Goal: Navigation & Orientation: Find specific page/section

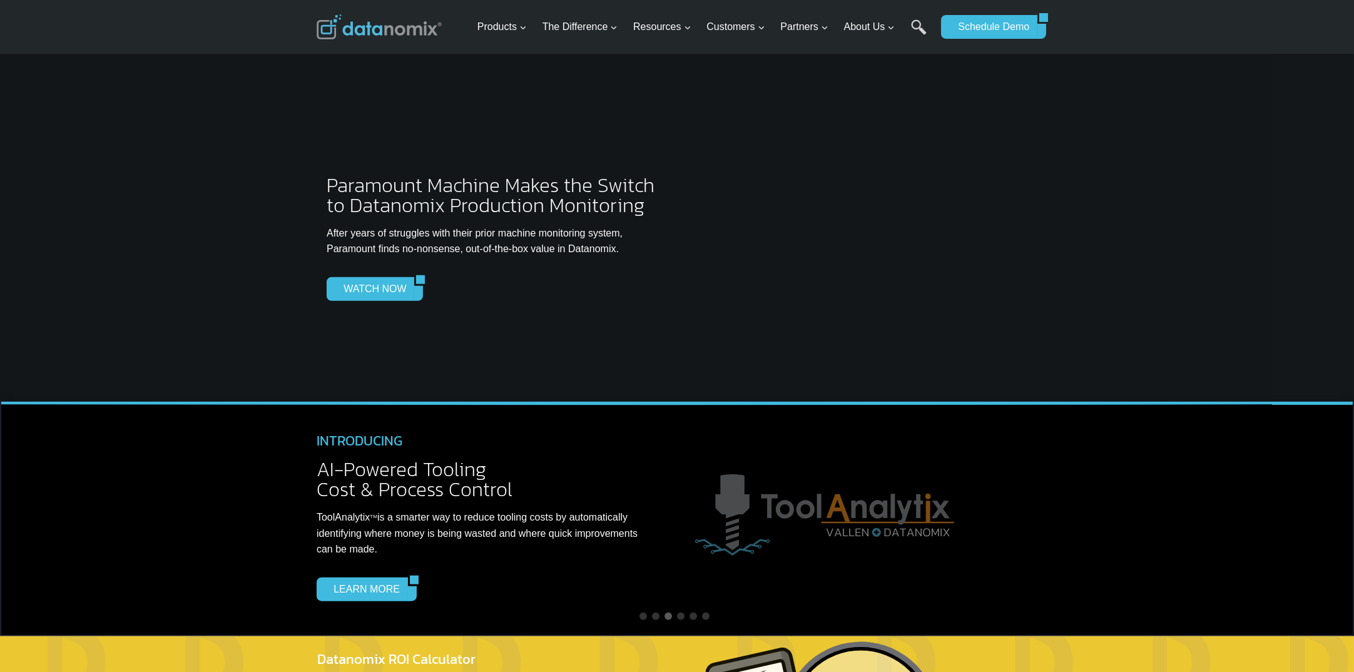
scroll to position [3316, 0]
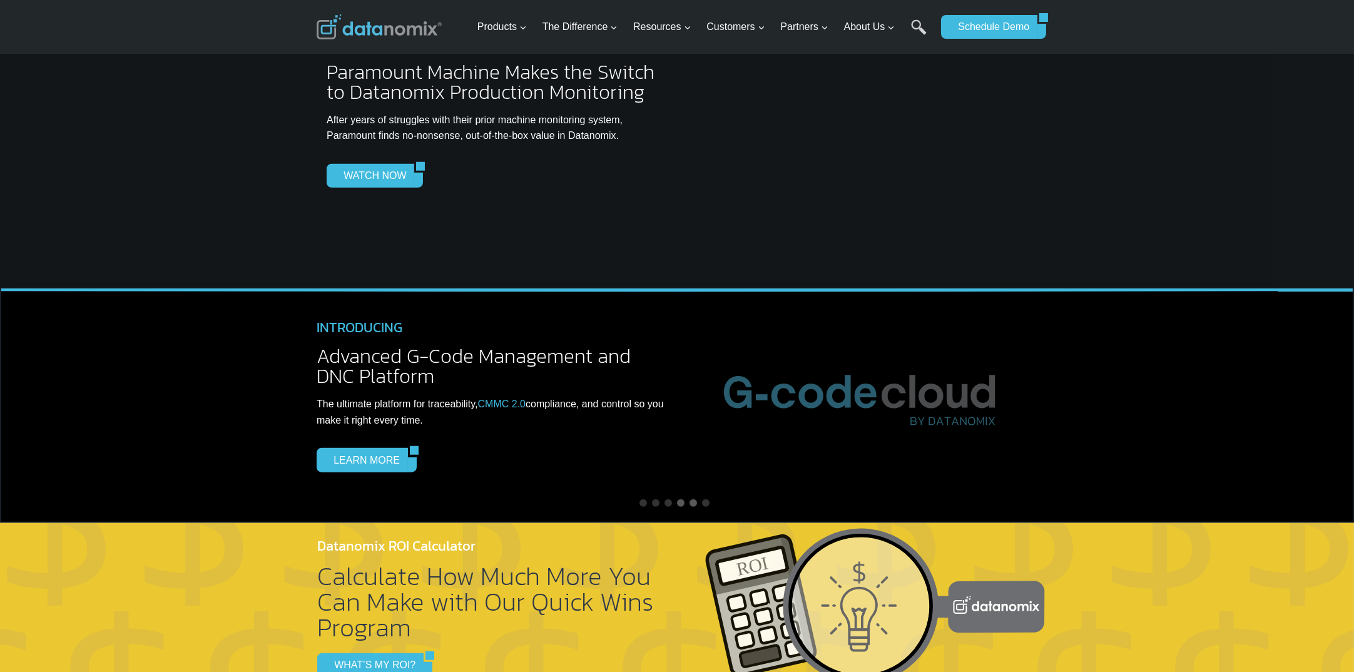
click at [693, 499] on div at bounding box center [693, 503] width 8 height 8
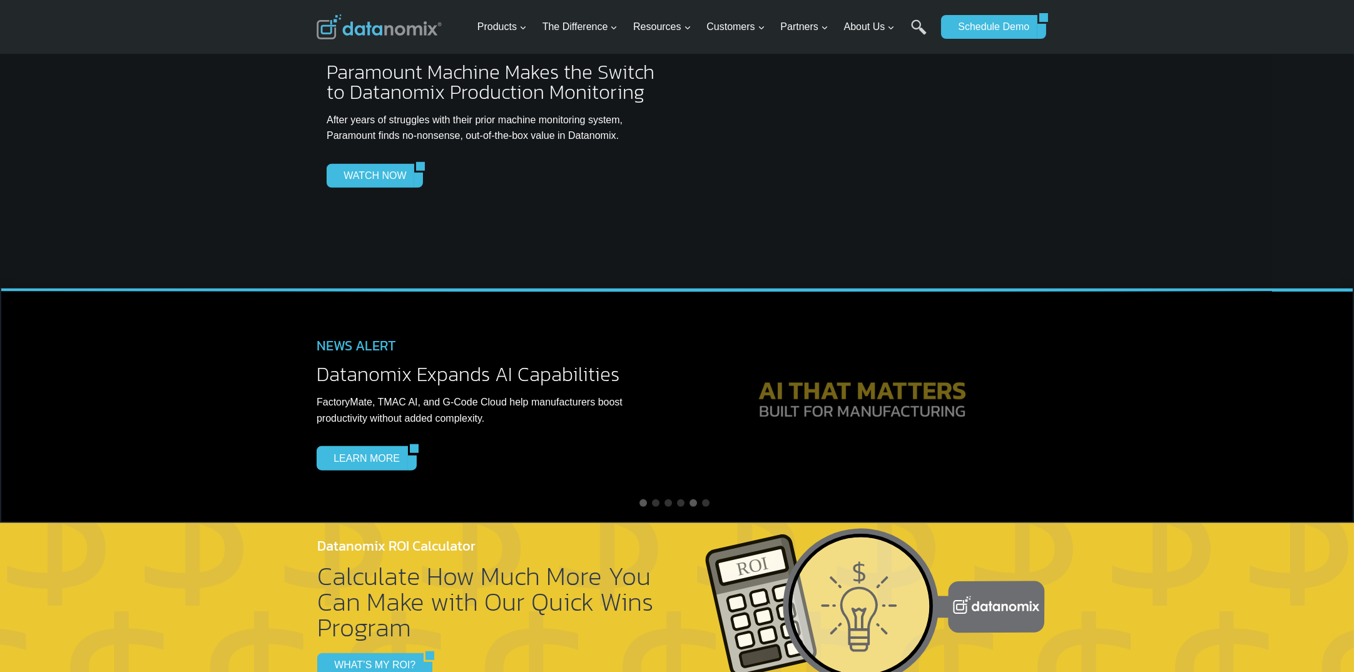
click at [693, 499] on div at bounding box center [693, 503] width 8 height 8
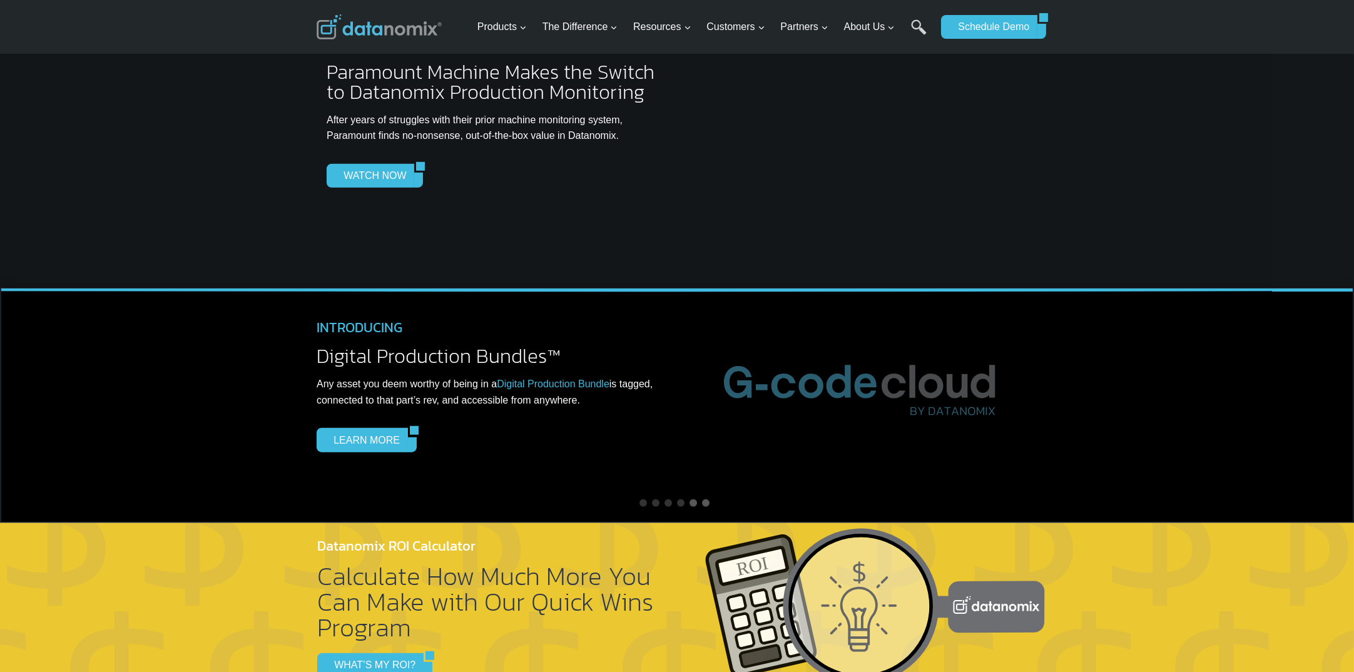
click at [708, 499] on div at bounding box center [706, 503] width 8 height 8
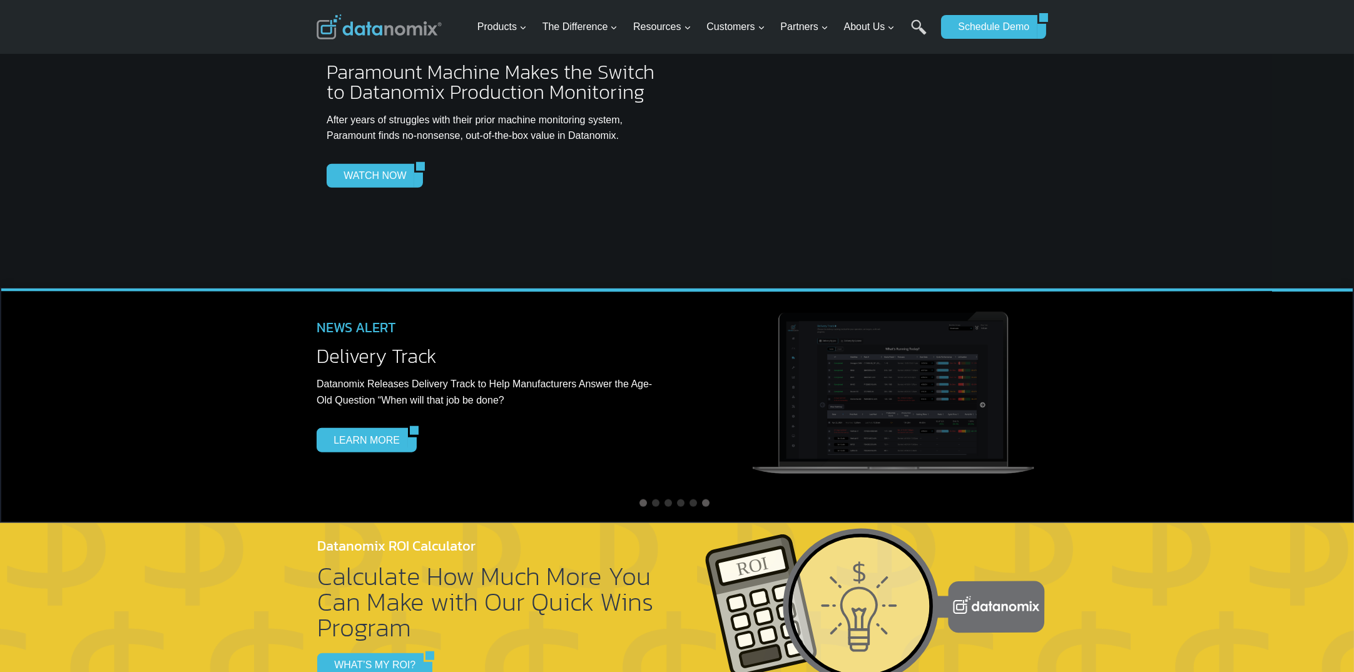
click at [643, 499] on div at bounding box center [643, 503] width 8 height 8
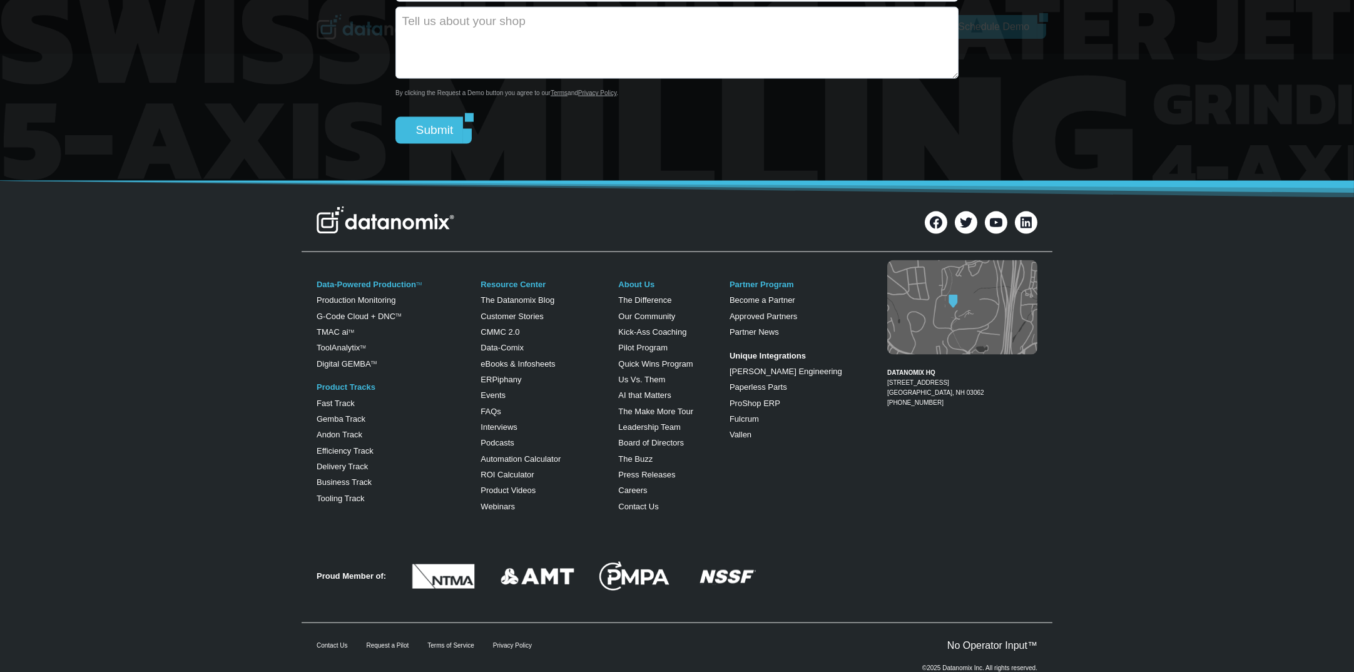
scroll to position [4917, 0]
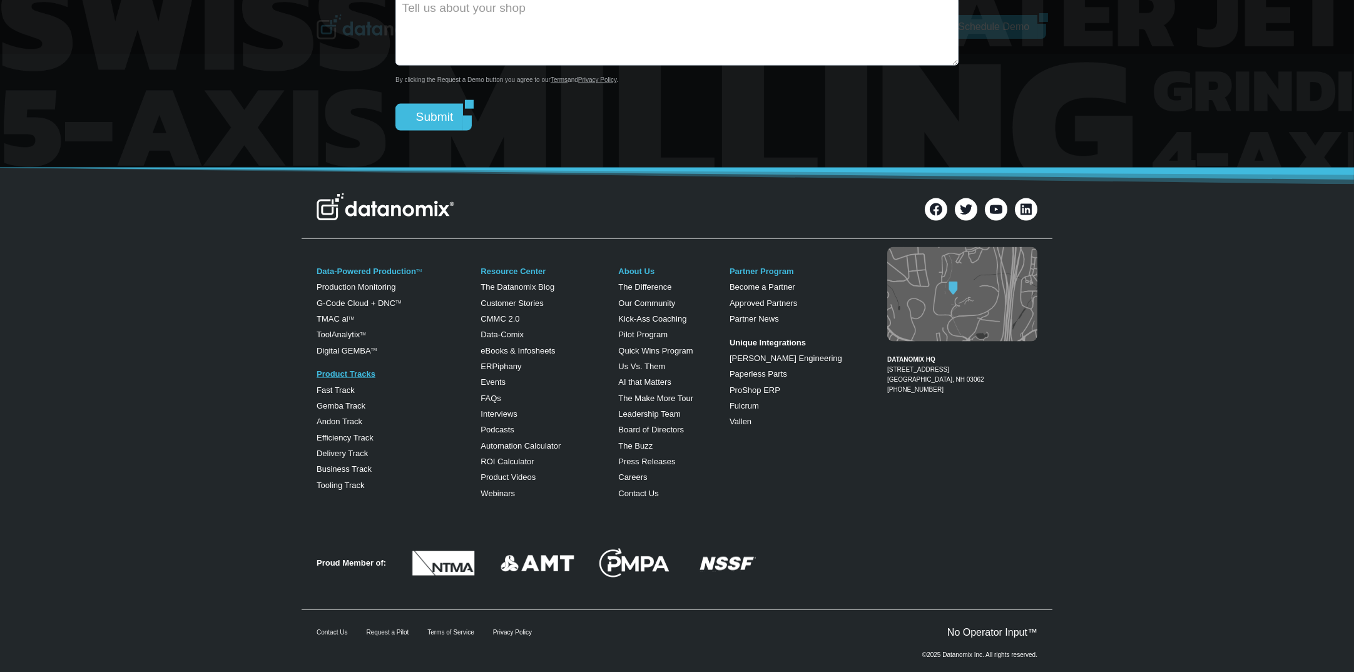
click at [352, 369] on link "Product Tracks" at bounding box center [346, 373] width 59 height 9
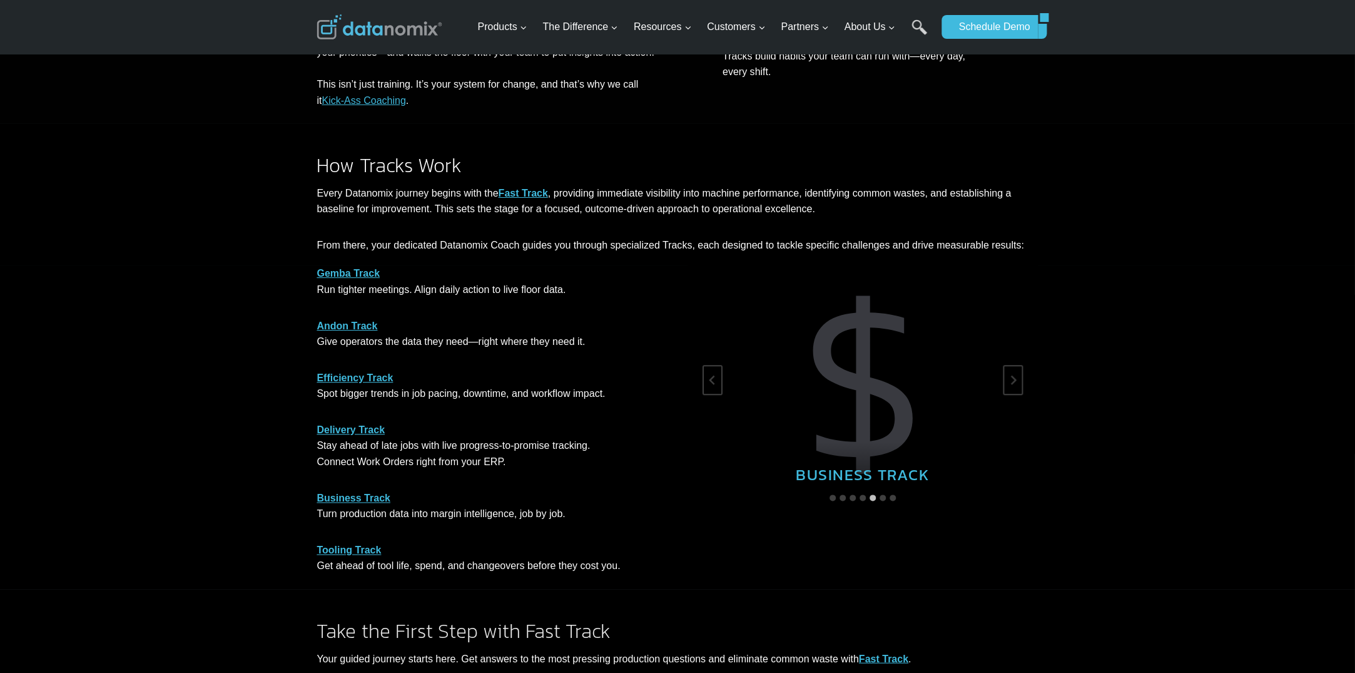
scroll to position [501, 0]
